Goal: Task Accomplishment & Management: Manage account settings

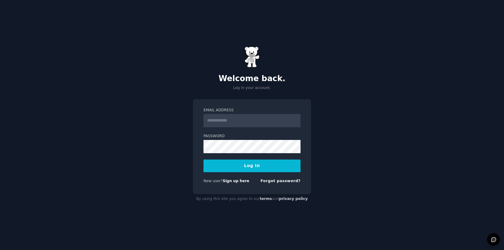
click at [240, 124] on input "Email Address" at bounding box center [251, 120] width 97 height 13
type input "**********"
click at [203, 159] on button "Log In" at bounding box center [251, 165] width 97 height 13
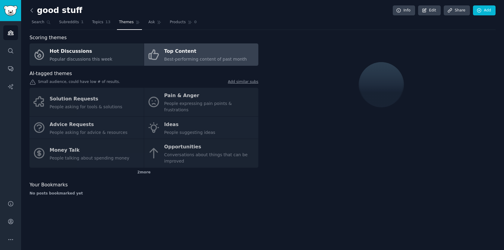
click at [33, 12] on icon at bounding box center [32, 10] width 6 height 6
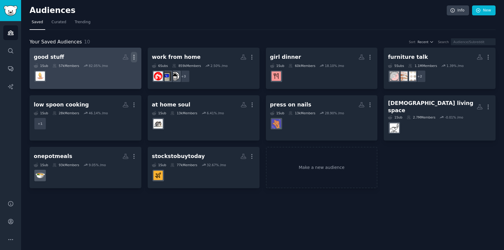
click at [136, 55] on icon "button" at bounding box center [134, 57] width 6 height 6
click at [118, 71] on p "Delete" at bounding box center [118, 70] width 14 height 6
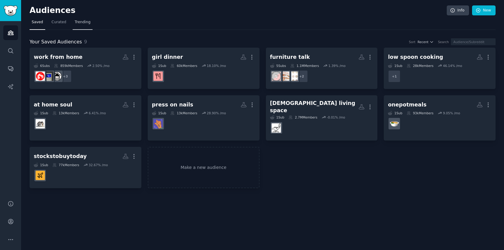
click at [83, 21] on span "Trending" at bounding box center [83, 22] width 16 height 5
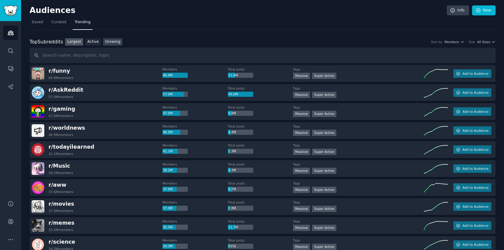
click at [112, 42] on link "Growing" at bounding box center [113, 42] width 20 height 8
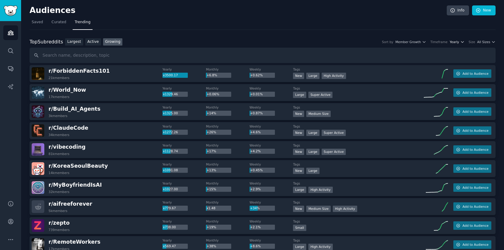
click at [457, 40] on span "Yearly" at bounding box center [454, 42] width 9 height 4
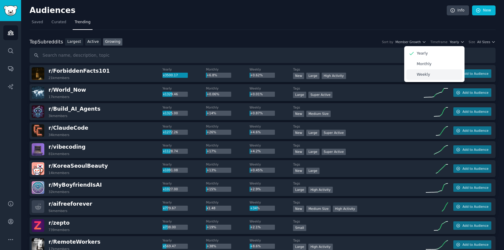
click at [426, 73] on p "Weekly" at bounding box center [423, 74] width 13 height 5
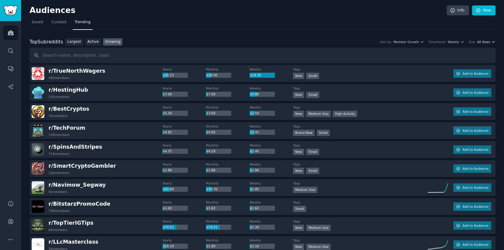
click at [485, 43] on span "All Sizes" at bounding box center [483, 42] width 13 height 4
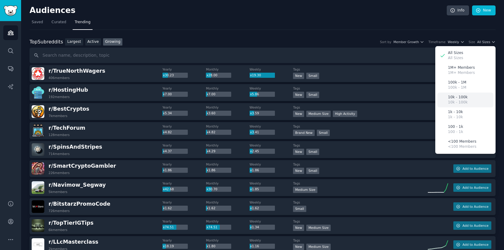
click at [464, 102] on p "10k - 100k" at bounding box center [458, 102] width 20 height 5
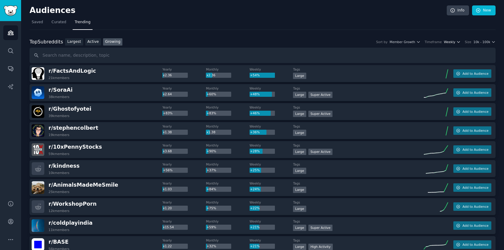
click at [452, 42] on span "Weekly" at bounding box center [449, 42] width 11 height 4
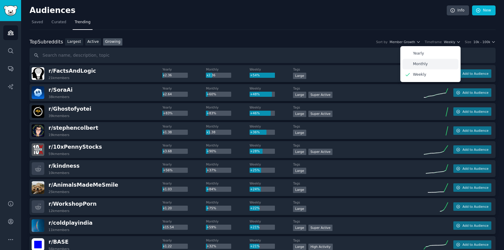
click at [424, 66] on p "Monthly" at bounding box center [420, 63] width 15 height 5
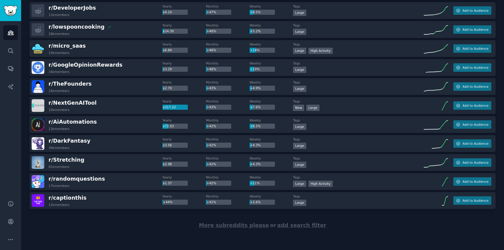
scroll to position [804, 0]
click at [239, 226] on span "More subreddits please" at bounding box center [234, 225] width 70 height 6
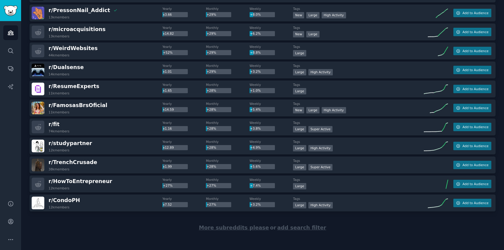
scroll to position [1753, 0]
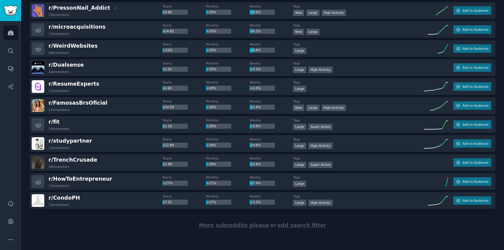
click at [222, 225] on span "More subreddits please" at bounding box center [234, 225] width 70 height 6
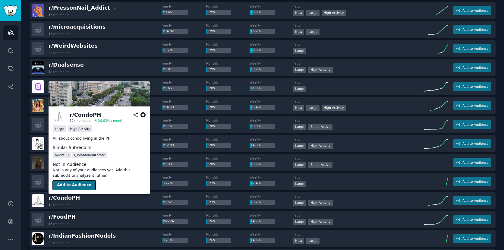
click at [74, 185] on button "Add to Audience" at bounding box center [74, 185] width 43 height 10
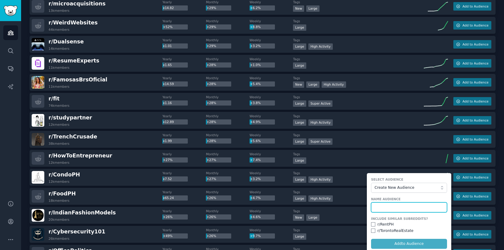
scroll to position [1812, 0]
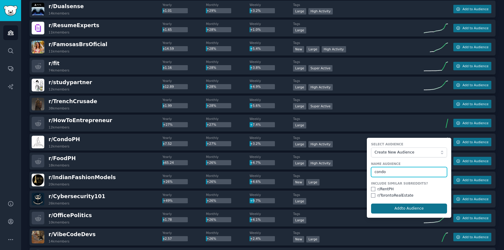
type input "condo"
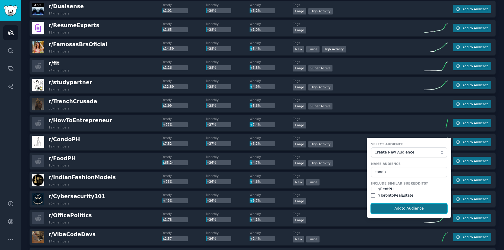
click at [391, 206] on button "Add to Audience" at bounding box center [409, 208] width 76 height 10
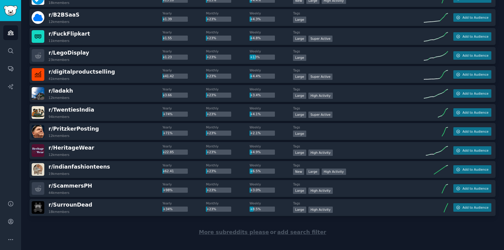
scroll to position [2697, 0]
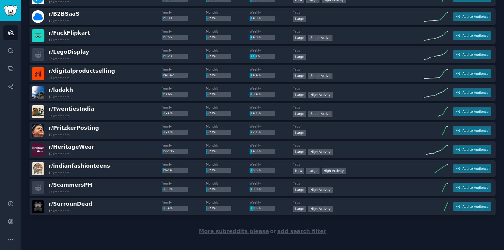
click at [229, 232] on span "More subreddits please" at bounding box center [234, 231] width 70 height 6
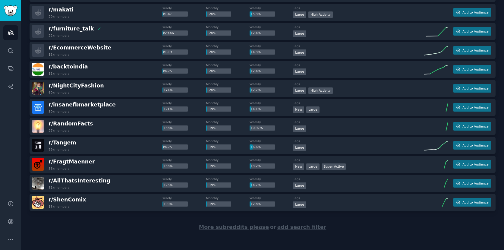
scroll to position [3652, 0]
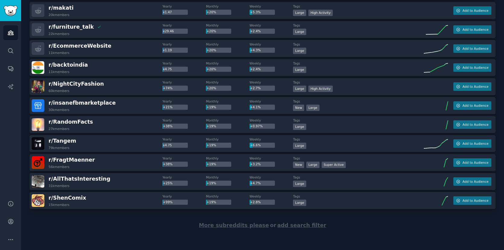
click at [217, 225] on span "More subreddits please" at bounding box center [234, 225] width 70 height 6
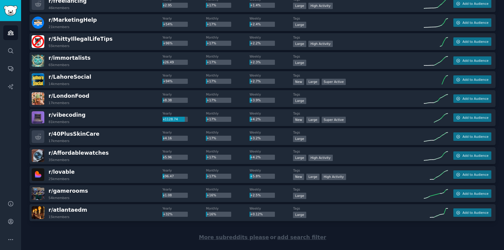
scroll to position [4602, 0]
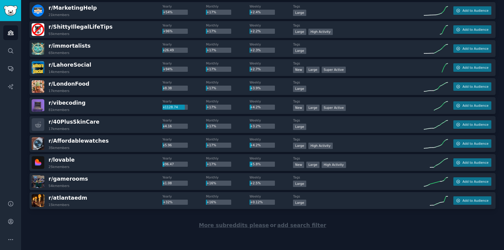
click at [232, 225] on span "More subreddits please" at bounding box center [234, 225] width 70 height 6
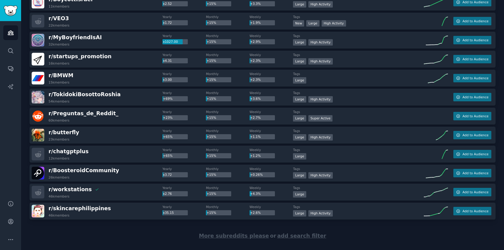
scroll to position [5551, 0]
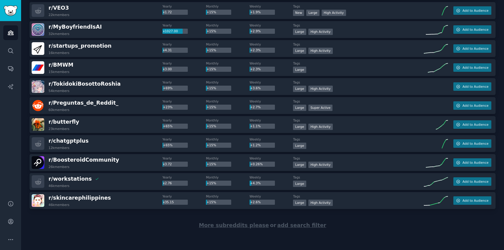
click at [216, 226] on span "More subreddits please" at bounding box center [234, 225] width 70 height 6
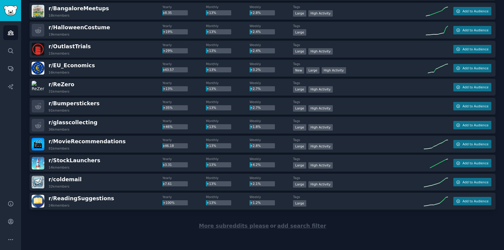
scroll to position [6501, 0]
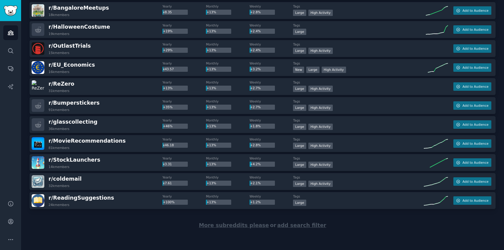
click at [231, 228] on span "More subreddits please" at bounding box center [234, 225] width 70 height 6
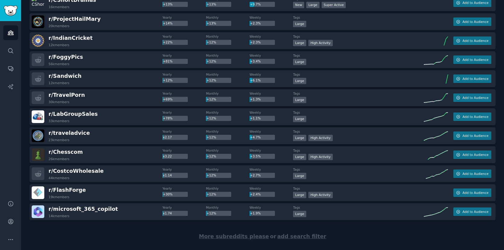
scroll to position [7450, 0]
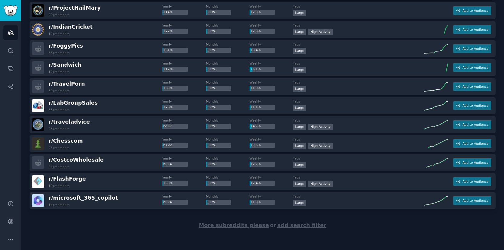
click at [241, 226] on span "More subreddits please" at bounding box center [234, 225] width 70 height 6
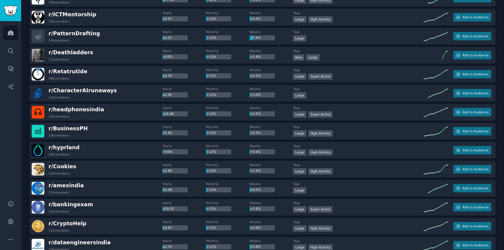
scroll to position [8165, 0]
click at [465, 172] on button "Add to Audience" at bounding box center [472, 169] width 38 height 8
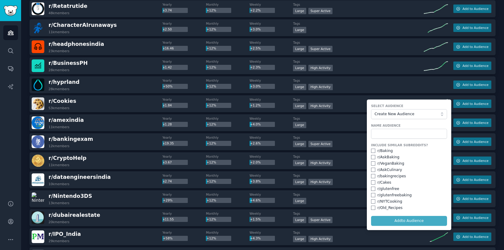
scroll to position [8235, 0]
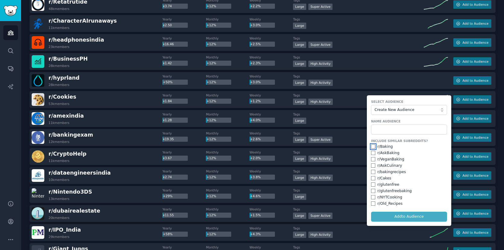
click at [373, 147] on input "checkbox" at bounding box center [373, 146] width 4 height 4
checkbox input "true"
click at [371, 153] on input "checkbox" at bounding box center [373, 153] width 4 height 4
checkbox input "true"
click at [373, 165] on input "checkbox" at bounding box center [373, 165] width 4 height 4
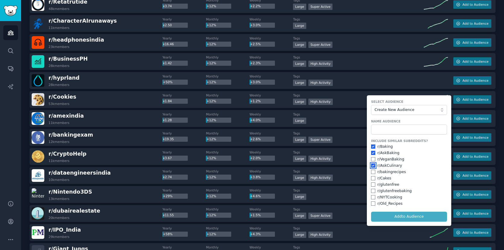
checkbox input "true"
click at [373, 177] on input "checkbox" at bounding box center [373, 178] width 4 height 4
checkbox input "true"
click at [399, 131] on input "text" at bounding box center [409, 129] width 76 height 10
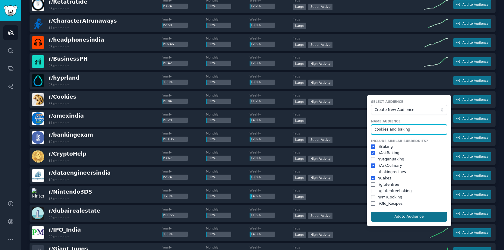
type input "cookies and baking"
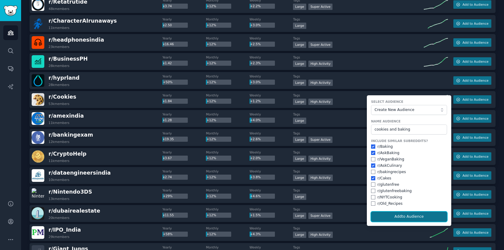
click at [408, 214] on button "Add to Audience" at bounding box center [409, 217] width 76 height 10
checkbox input "false"
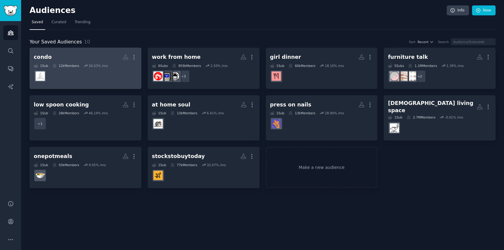
click at [108, 54] on h2 "condo More" at bounding box center [85, 57] width 103 height 11
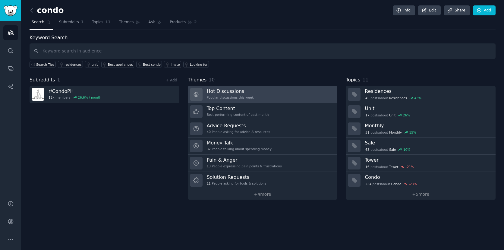
click at [228, 96] on div "Popular discussions this week" at bounding box center [230, 97] width 47 height 4
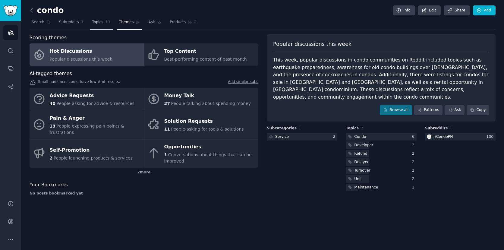
click at [90, 25] on link "Topics 11" at bounding box center [101, 23] width 23 height 12
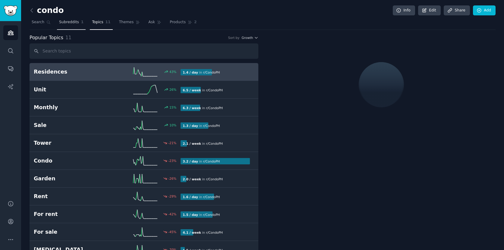
click at [75, 24] on span "Subreddits" at bounding box center [69, 22] width 20 height 5
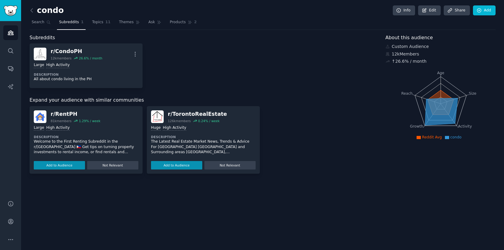
click at [29, 10] on div "condo Info Edit Share Add Search Subreddits 1 Topics 11 Themes Ask Products 2 S…" at bounding box center [262, 125] width 483 height 250
click at [31, 10] on icon at bounding box center [32, 10] width 2 height 4
click at [32, 11] on icon at bounding box center [32, 10] width 6 height 6
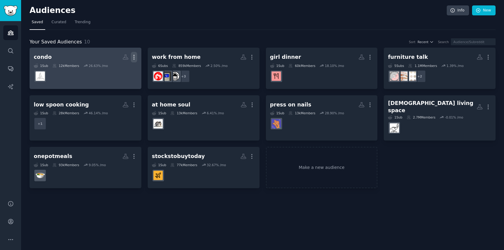
click at [135, 58] on icon "button" at bounding box center [134, 57] width 6 height 6
click at [117, 73] on p "Delete" at bounding box center [118, 70] width 14 height 6
click at [105, 55] on h2 "cookies and baking More" at bounding box center [85, 57] width 103 height 11
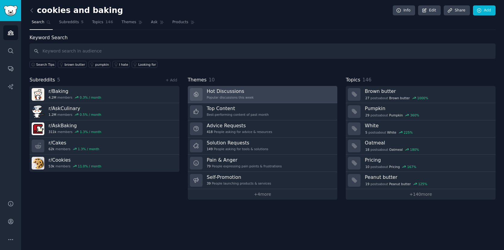
click at [225, 97] on div "Popular discussions this week" at bounding box center [230, 97] width 47 height 4
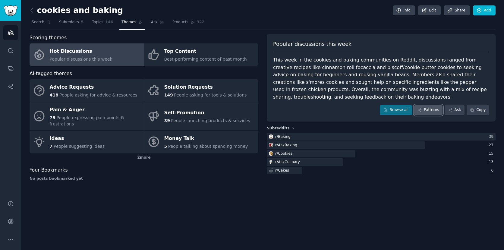
click at [428, 111] on link "Patterns" at bounding box center [428, 110] width 28 height 10
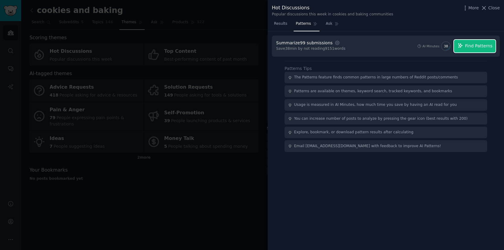
click at [463, 47] on icon "button" at bounding box center [460, 45] width 5 height 5
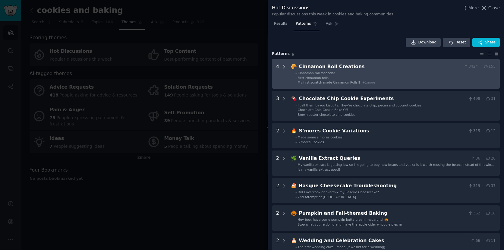
click at [285, 67] on icon at bounding box center [283, 66] width 5 height 5
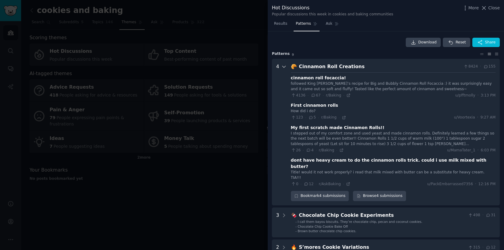
scroll to position [27, 0]
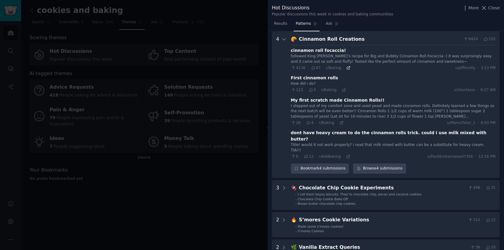
click at [346, 70] on icon at bounding box center [348, 68] width 4 height 4
click at [342, 92] on icon at bounding box center [344, 90] width 4 height 4
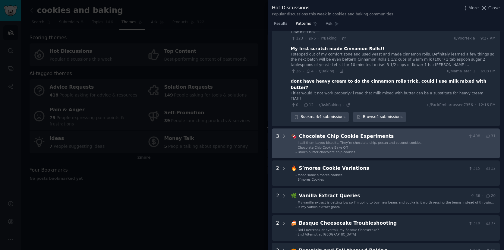
scroll to position [92, 0]
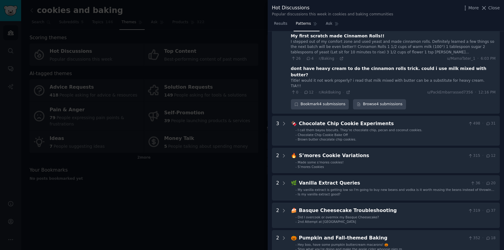
click at [232, 174] on div at bounding box center [252, 125] width 504 height 250
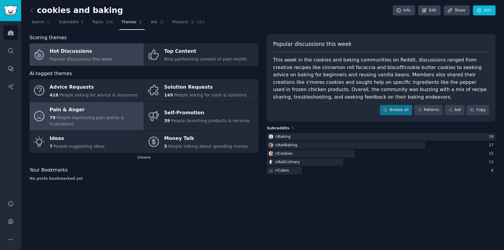
click at [97, 121] on div "79 People expressing pain points & frustrations" at bounding box center [95, 121] width 91 height 13
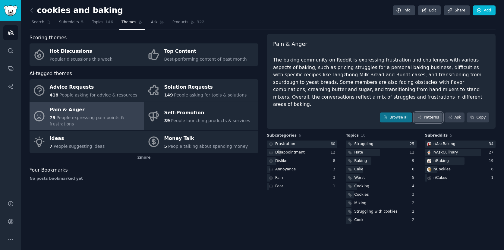
click at [423, 112] on link "Patterns" at bounding box center [428, 117] width 28 height 10
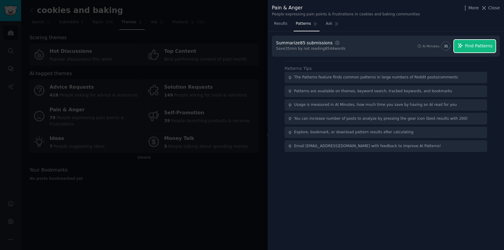
click at [477, 48] on span "Find Patterns" at bounding box center [478, 46] width 27 height 6
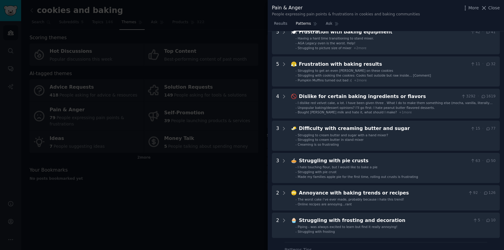
scroll to position [108, 0]
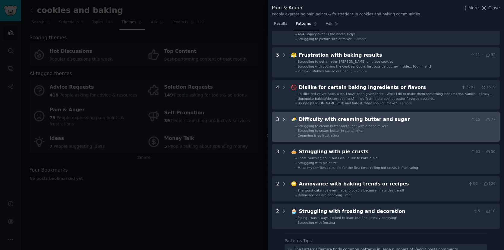
click at [284, 119] on icon at bounding box center [284, 119] width 2 height 3
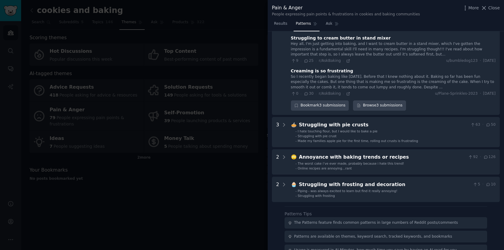
scroll to position [234, 0]
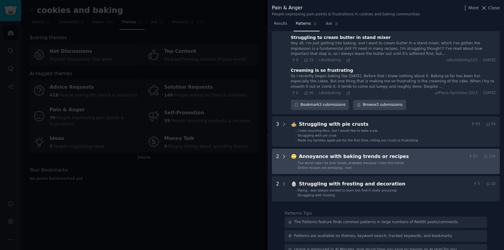
click at [282, 155] on icon at bounding box center [283, 156] width 5 height 5
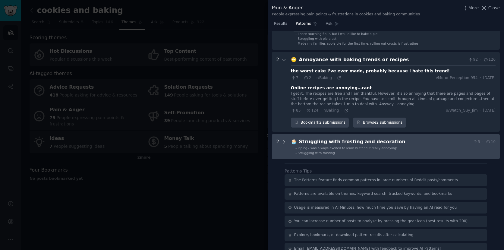
scroll to position [331, 0]
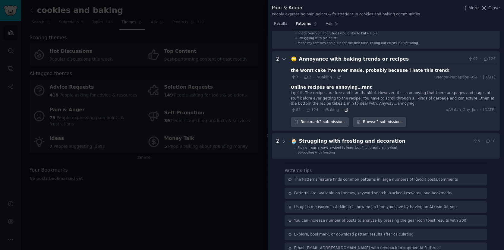
click at [346, 109] on icon at bounding box center [346, 110] width 3 height 3
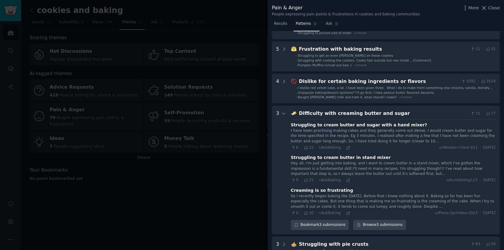
scroll to position [0, 0]
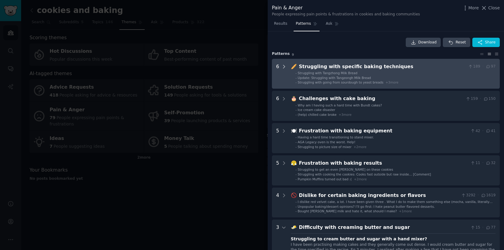
click at [282, 65] on icon at bounding box center [283, 66] width 5 height 5
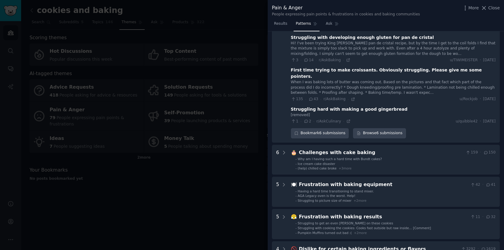
scroll to position [155, 0]
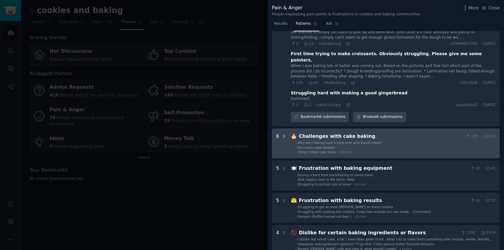
click at [282, 134] on icon at bounding box center [283, 136] width 5 height 5
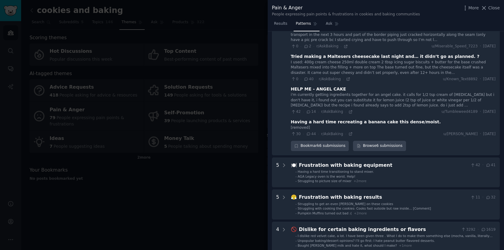
scroll to position [345, 0]
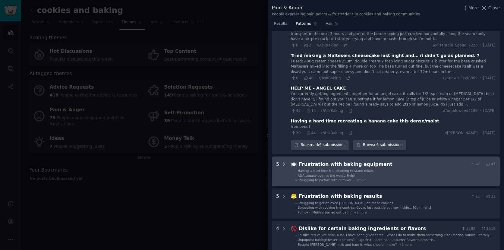
click at [283, 162] on icon at bounding box center [283, 164] width 5 height 5
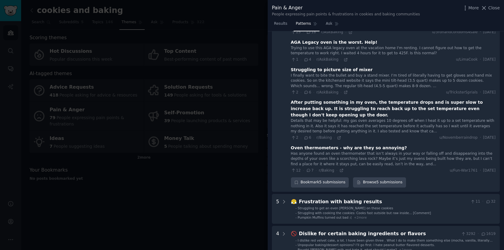
scroll to position [512, 0]
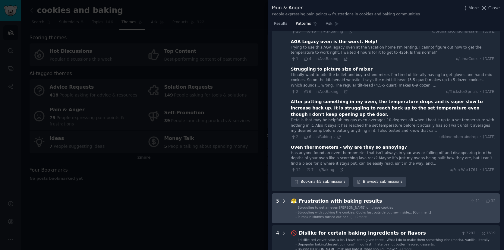
click at [282, 198] on icon at bounding box center [283, 200] width 5 height 5
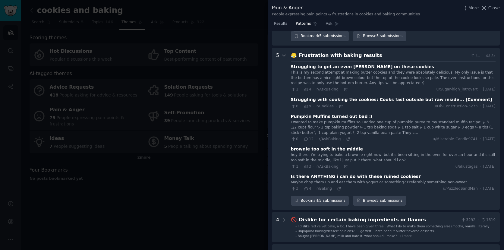
scroll to position [661, 0]
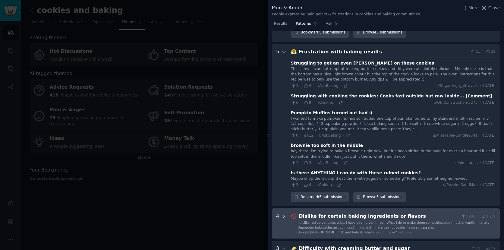
click at [282, 214] on icon at bounding box center [283, 216] width 5 height 5
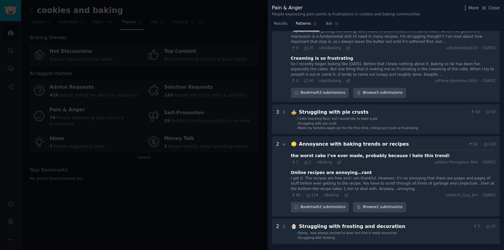
scroll to position [1064, 0]
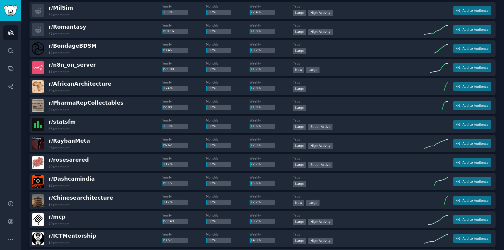
scroll to position [7988, 0]
